Goal: Task Accomplishment & Management: Complete application form

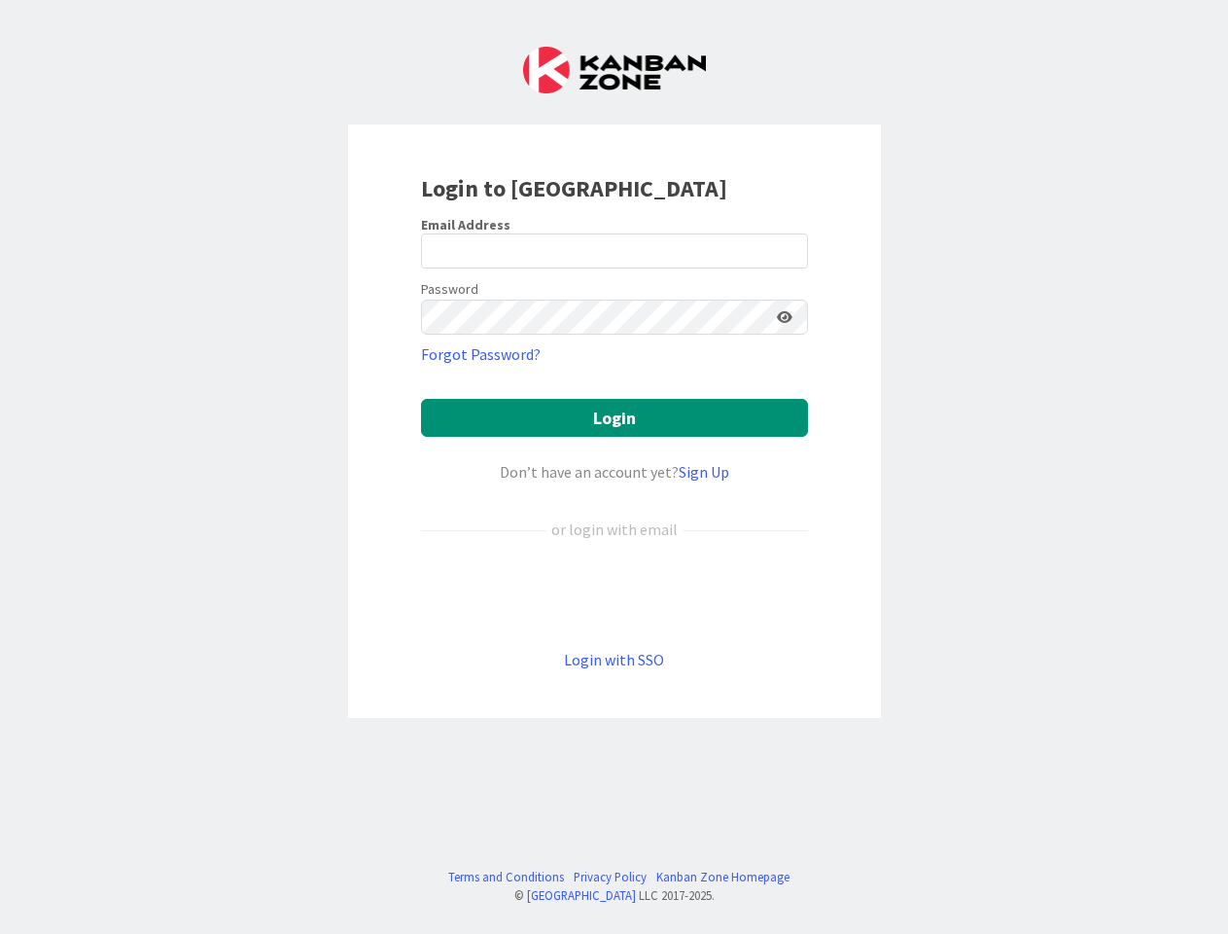
click at [614, 467] on div "Don’t have an account yet? Sign Up" at bounding box center [614, 471] width 387 height 23
click at [785, 317] on icon at bounding box center [785, 317] width 16 height 14
click at [615, 417] on button "Login" at bounding box center [614, 418] width 387 height 38
